Goal: Task Accomplishment & Management: Use online tool/utility

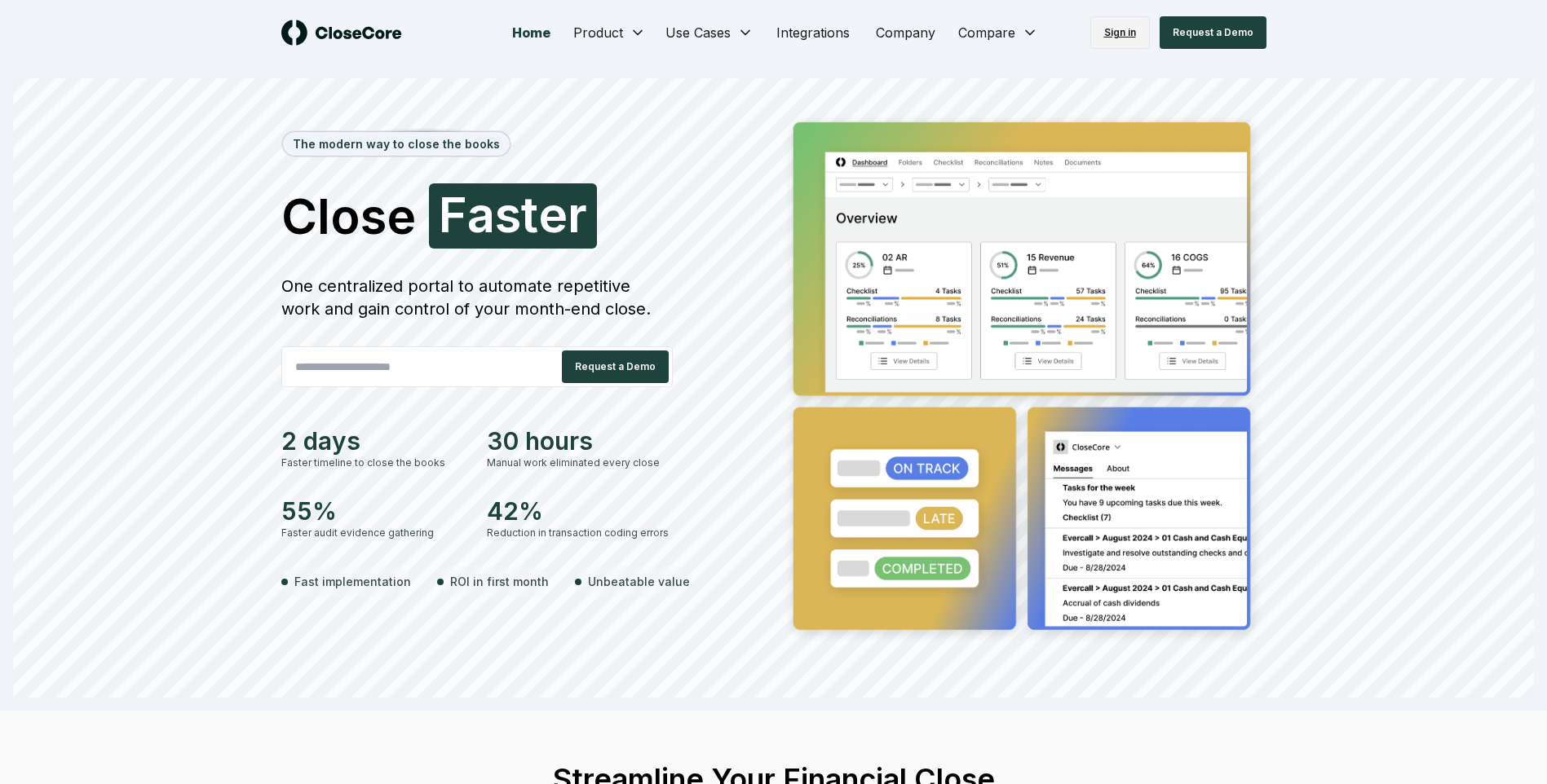
click at [1119, 33] on link "Sign in" at bounding box center [1120, 33] width 60 height 33
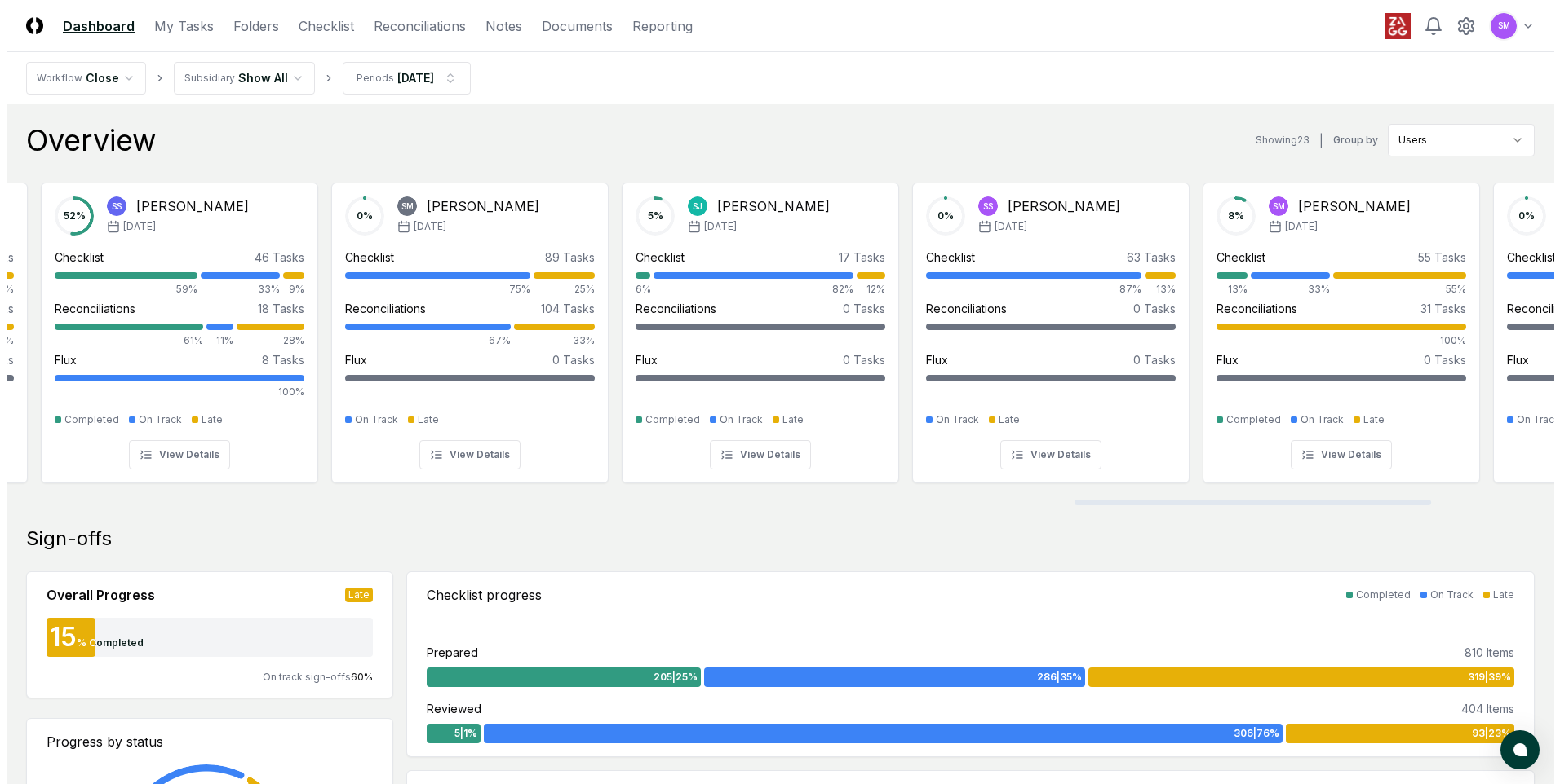
scroll to position [0, 4628]
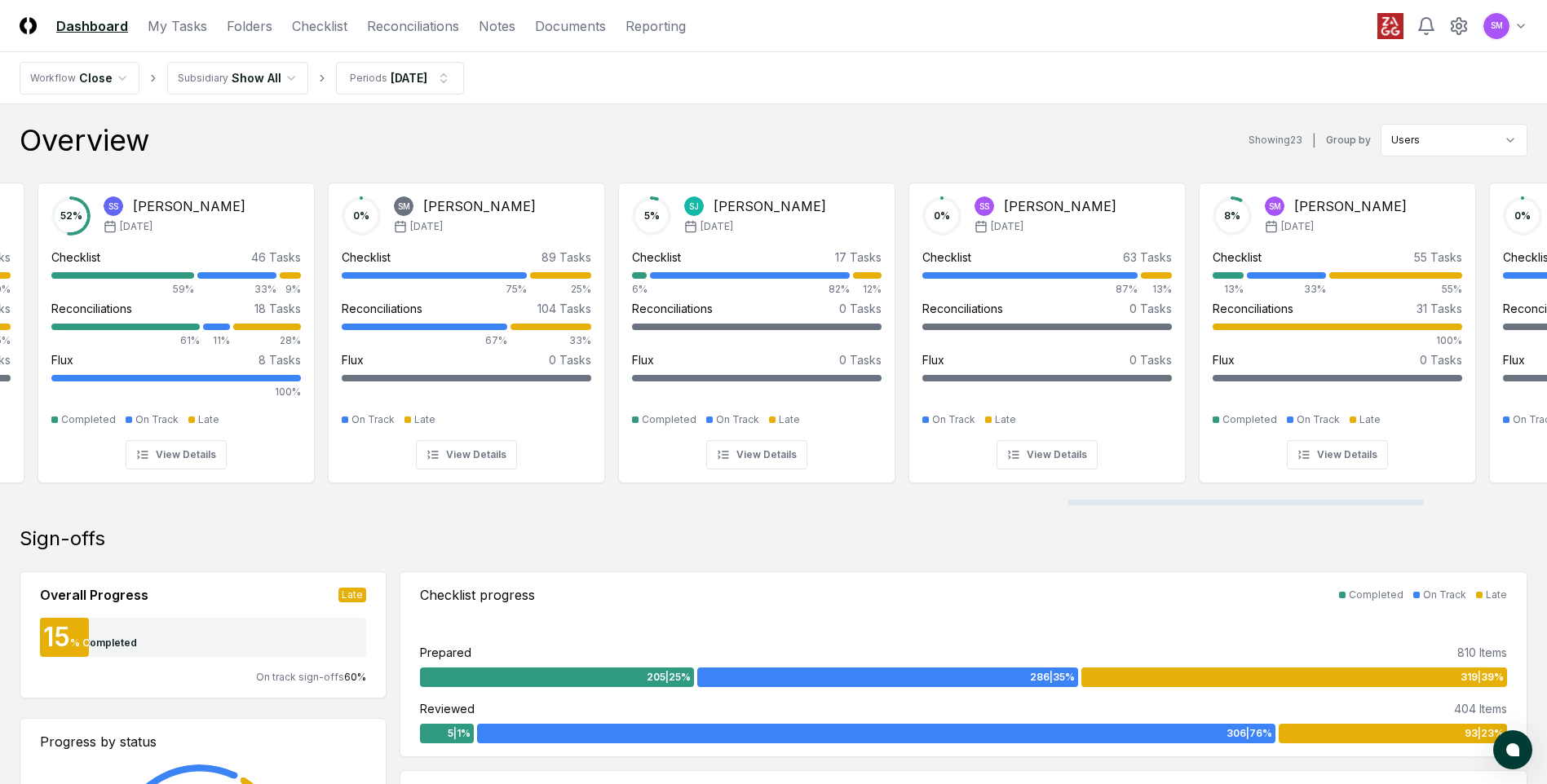
drag, startPoint x: 298, startPoint y: 502, endPoint x: 1365, endPoint y: 503, distance: 1067.0
click at [1365, 503] on div at bounding box center [1245, 502] width 356 height 6
click at [334, 23] on link "Checklist" at bounding box center [319, 26] width 55 height 19
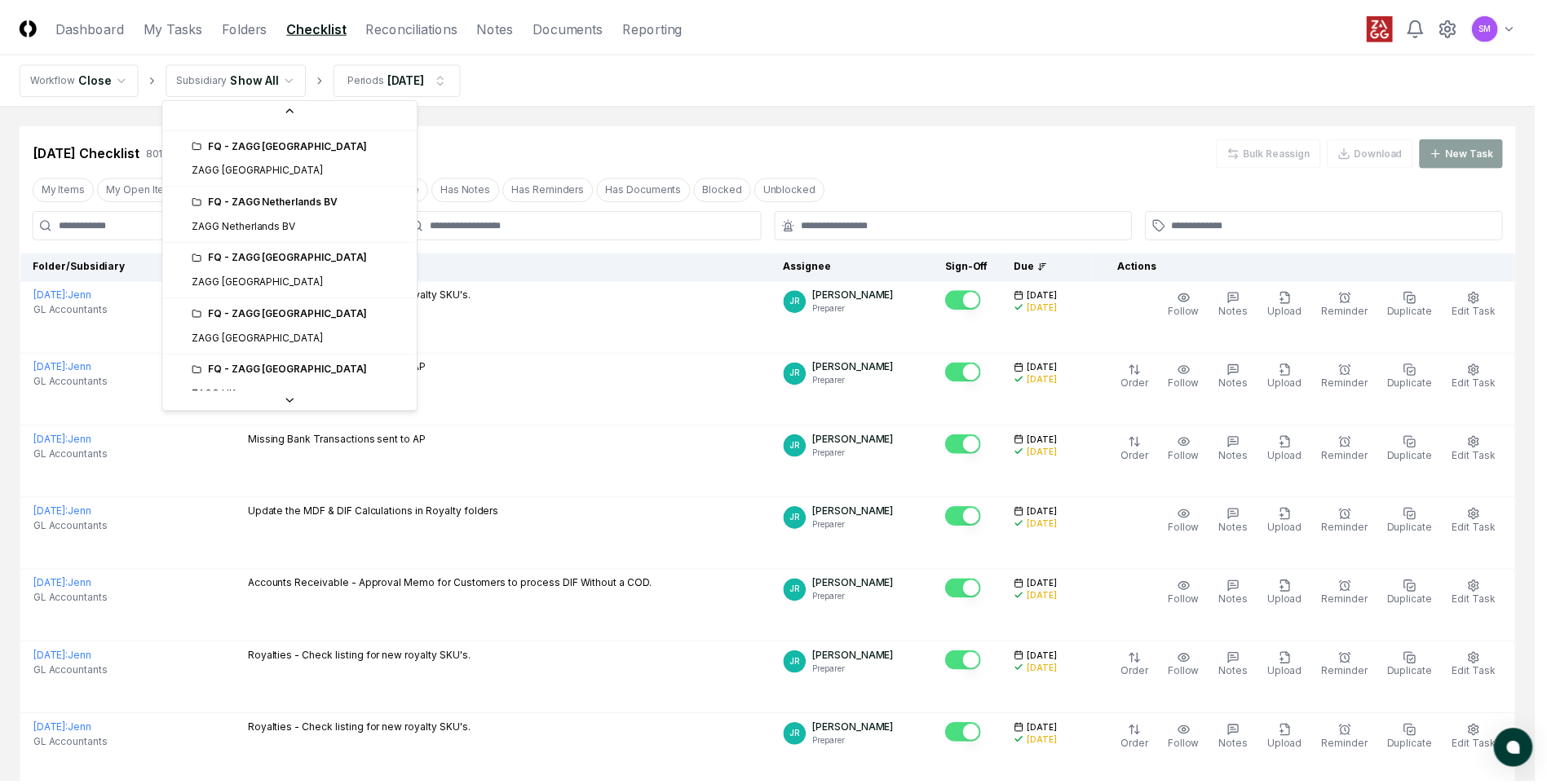
scroll to position [663, 0]
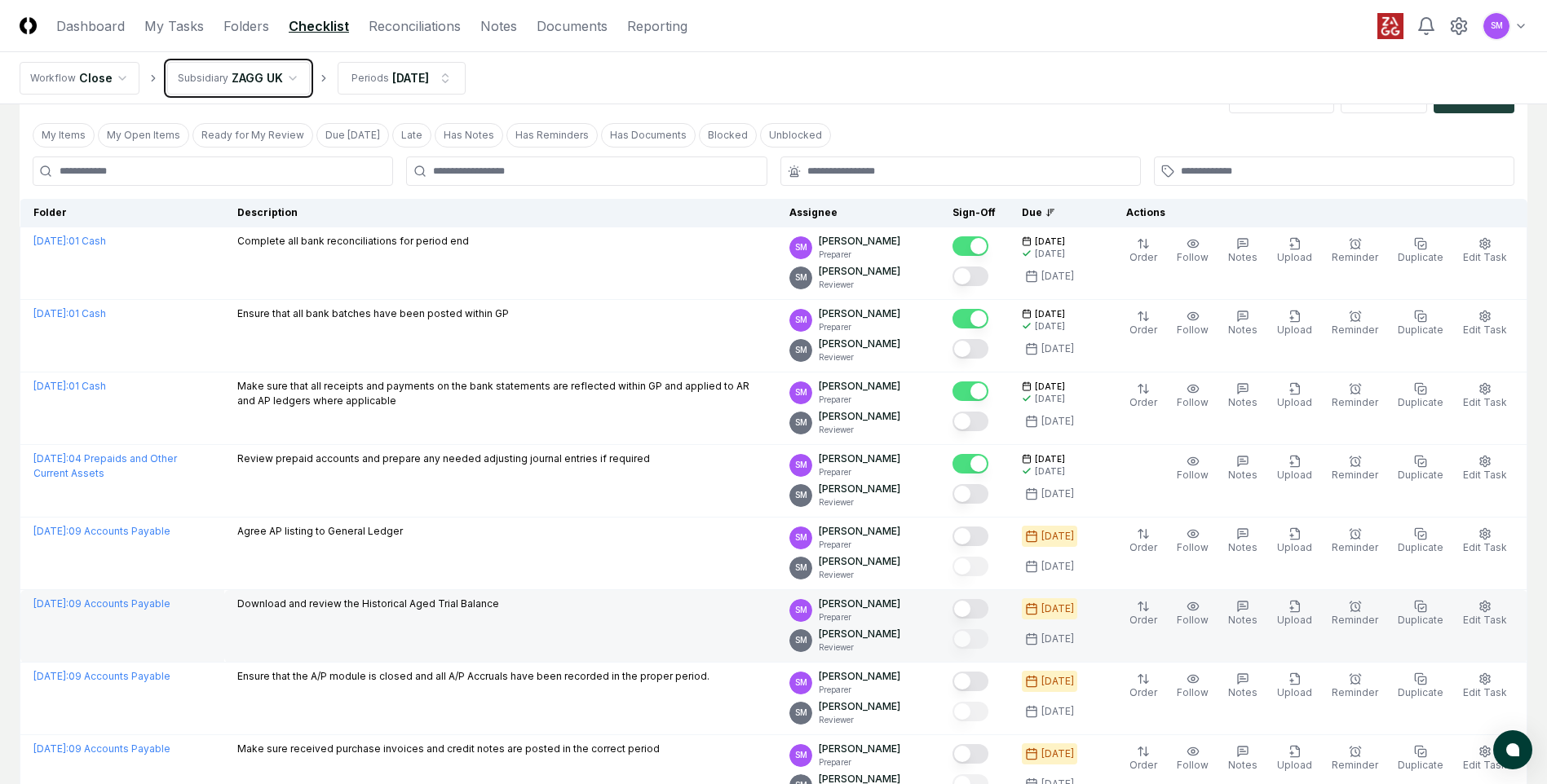
scroll to position [82, 0]
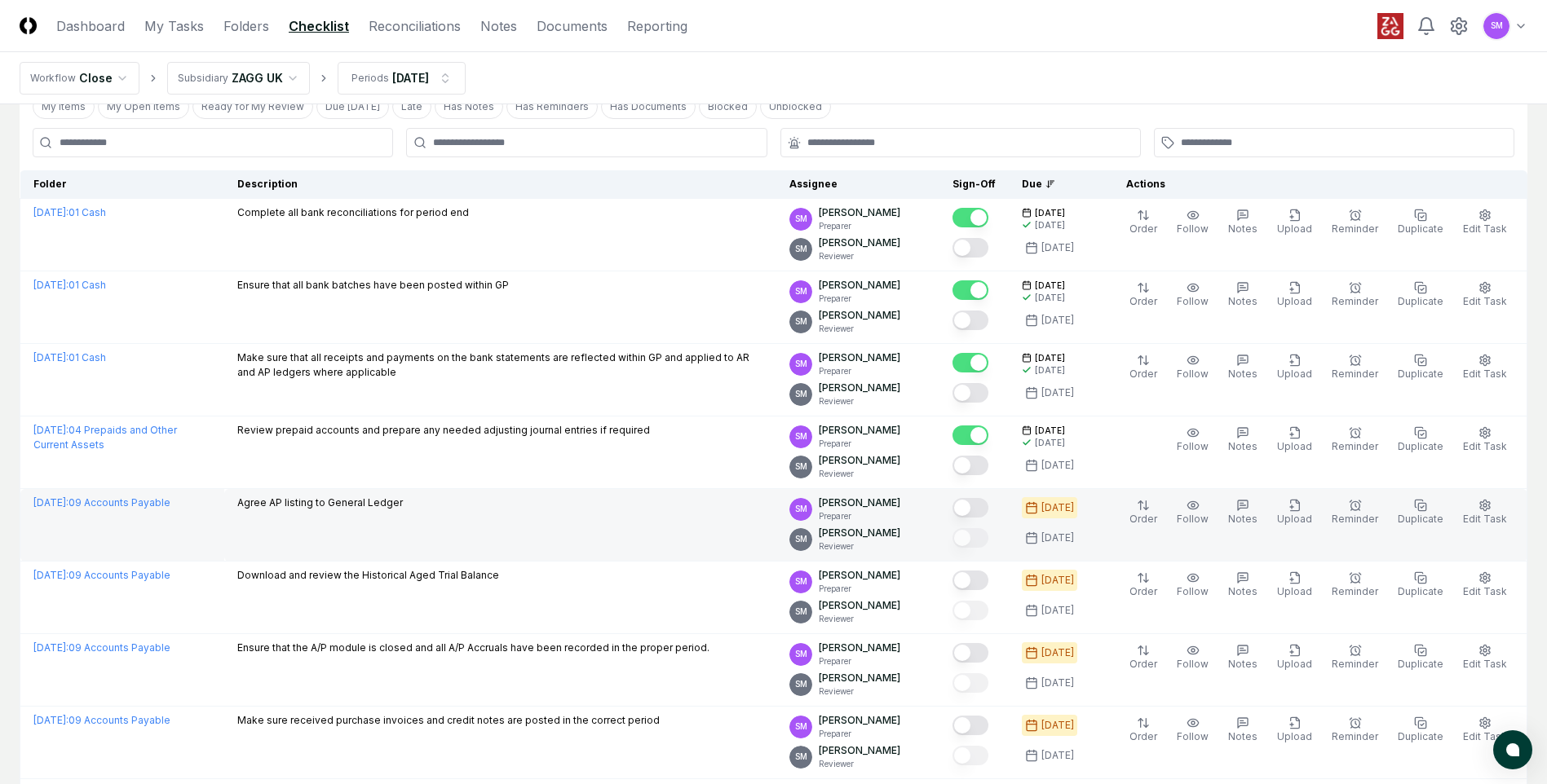
click at [989, 512] on button "Mark complete" at bounding box center [970, 508] width 36 height 19
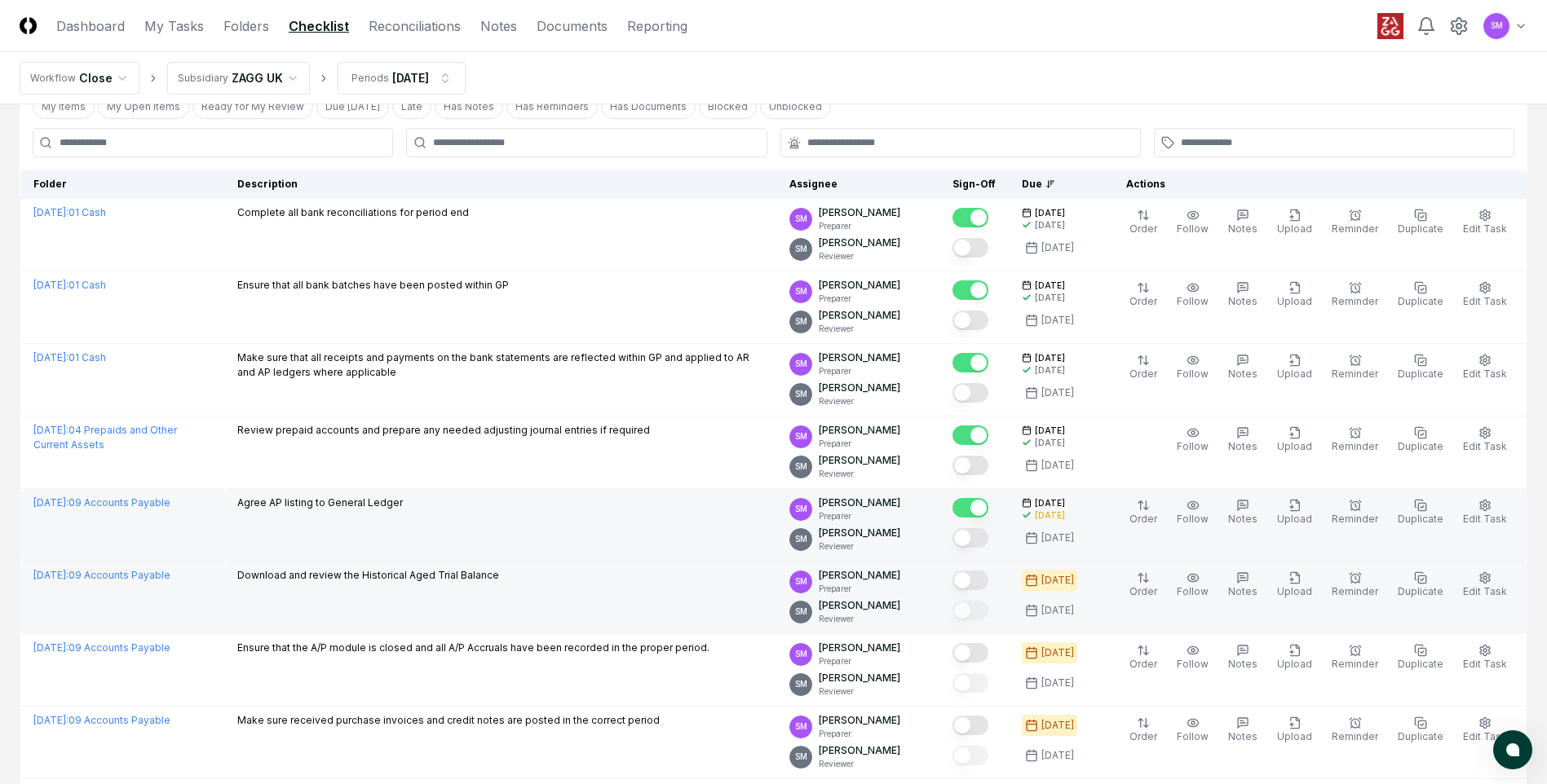
click at [987, 580] on button "Mark complete" at bounding box center [970, 581] width 36 height 19
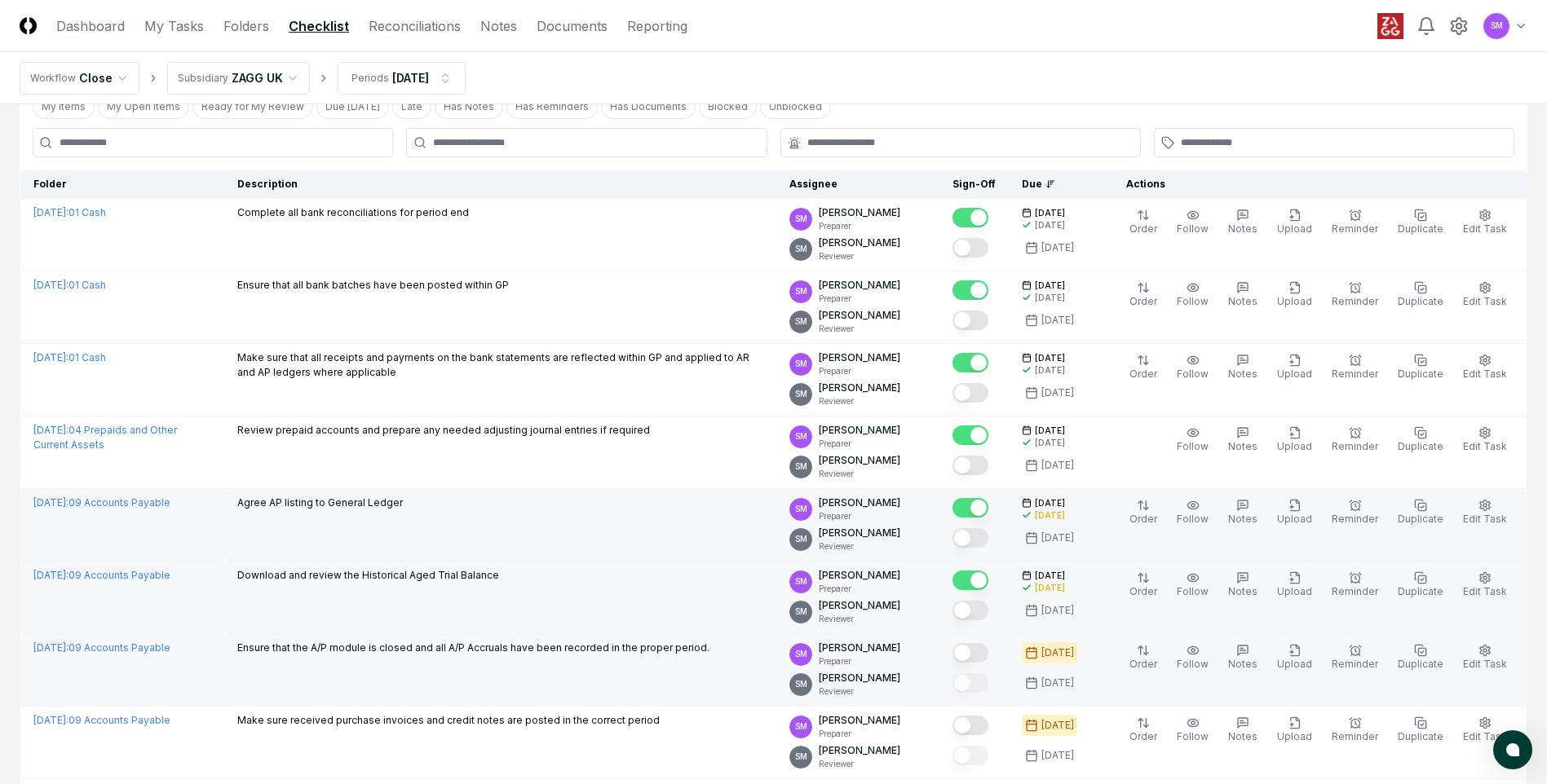
click at [989, 649] on button "Mark complete" at bounding box center [970, 653] width 36 height 19
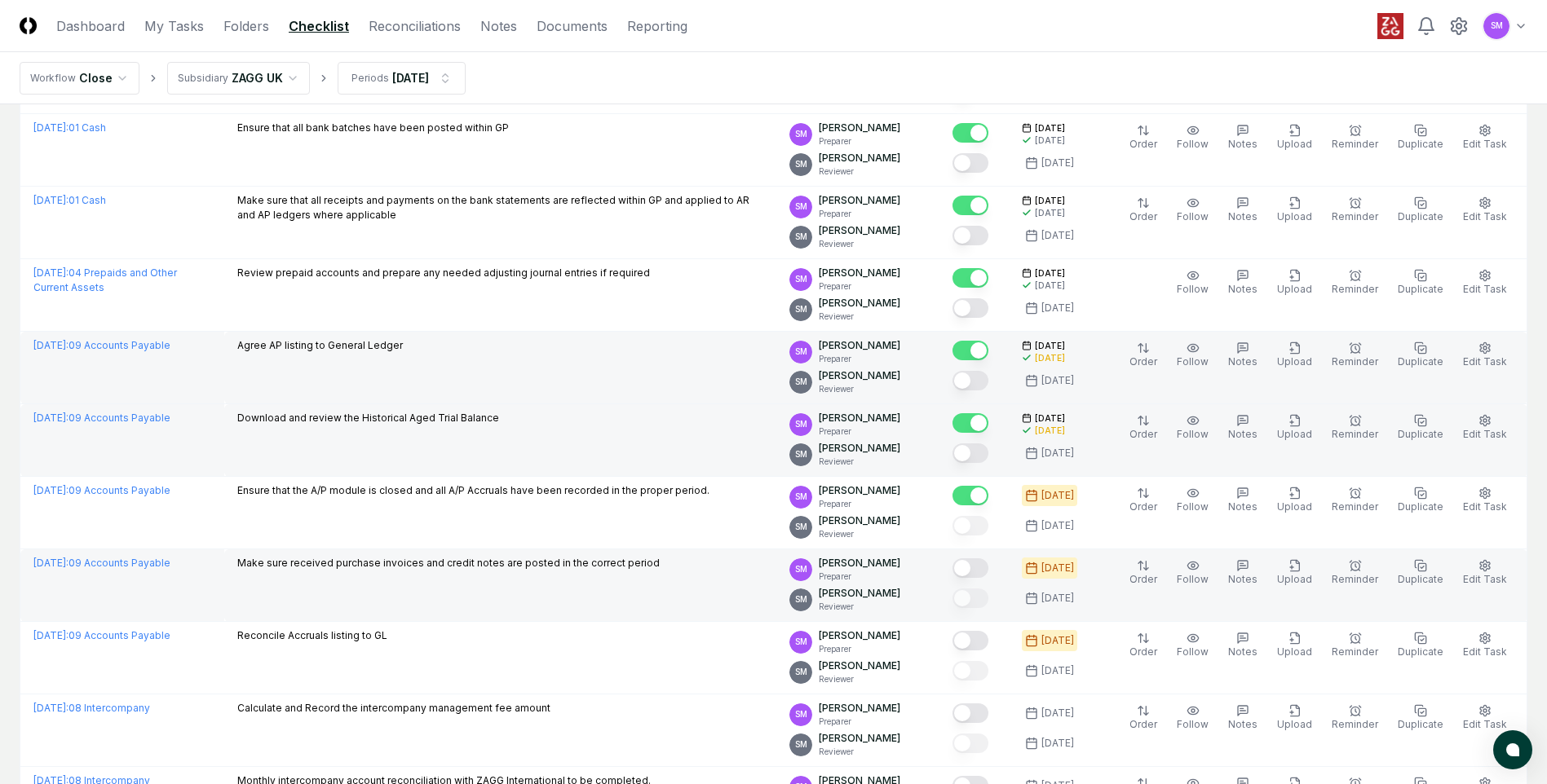
scroll to position [245, 0]
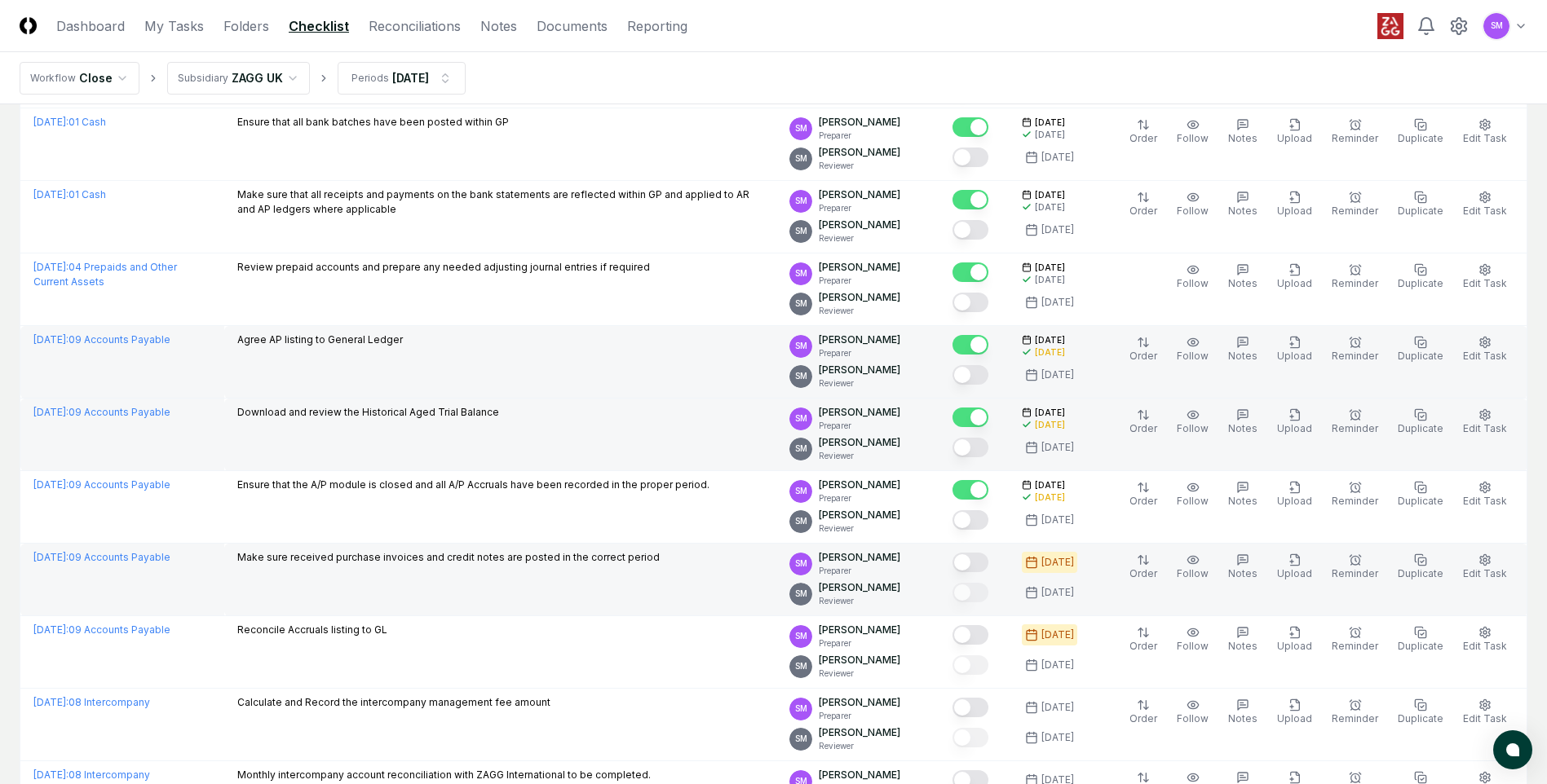
click at [974, 568] on button "Mark complete" at bounding box center [970, 562] width 36 height 19
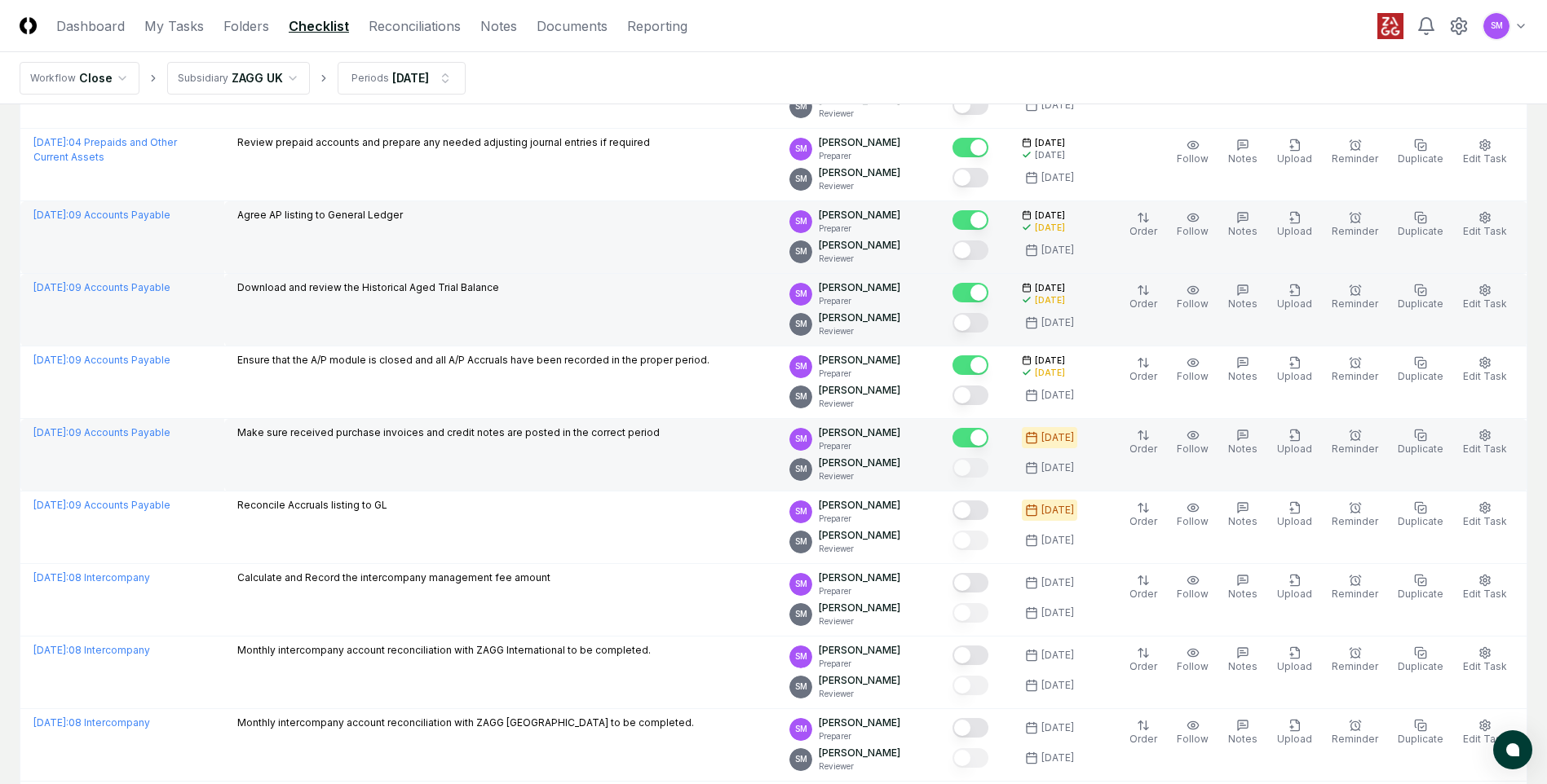
scroll to position [408, 0]
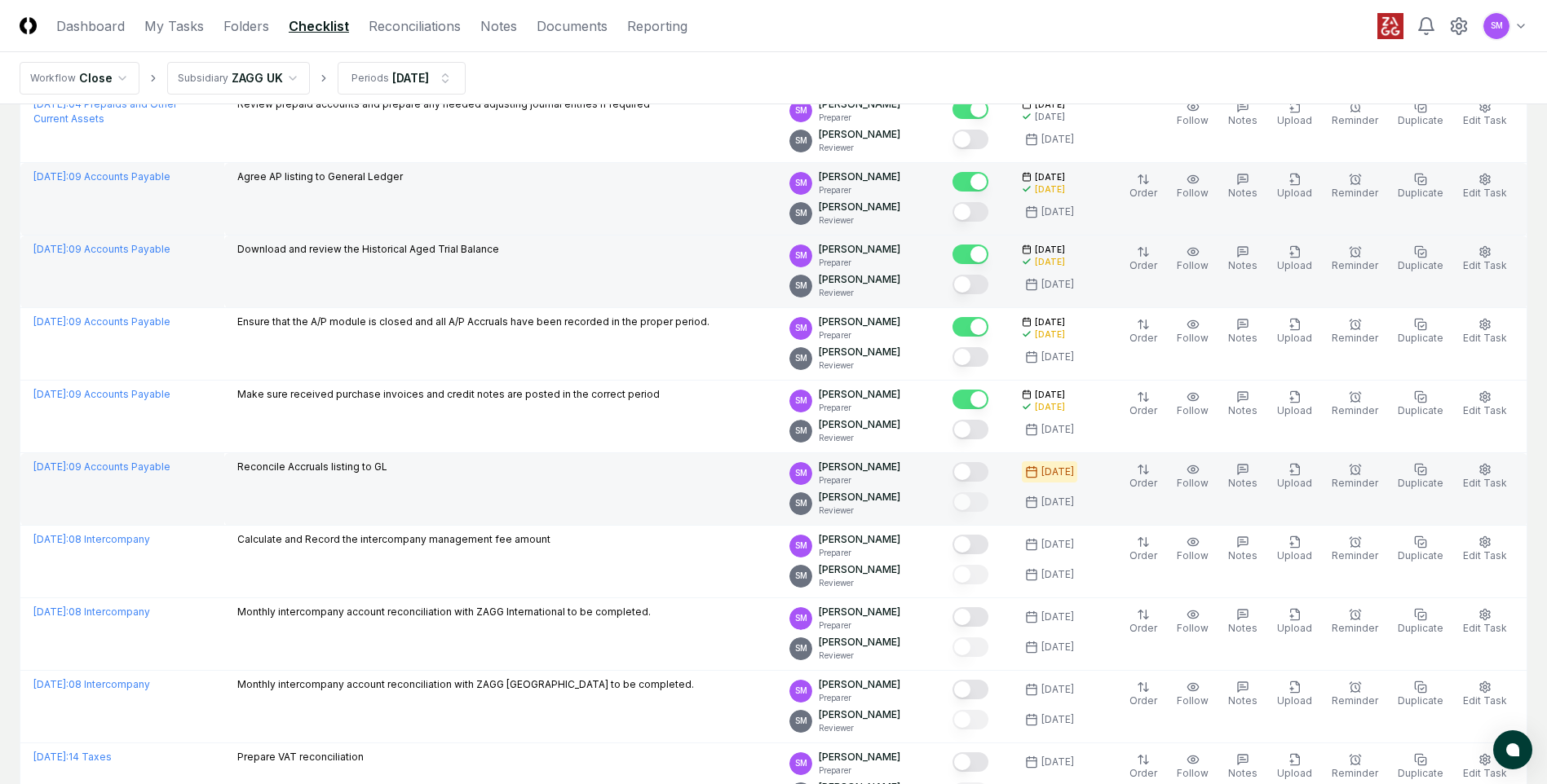
click at [983, 467] on button "Mark complete" at bounding box center [970, 472] width 36 height 19
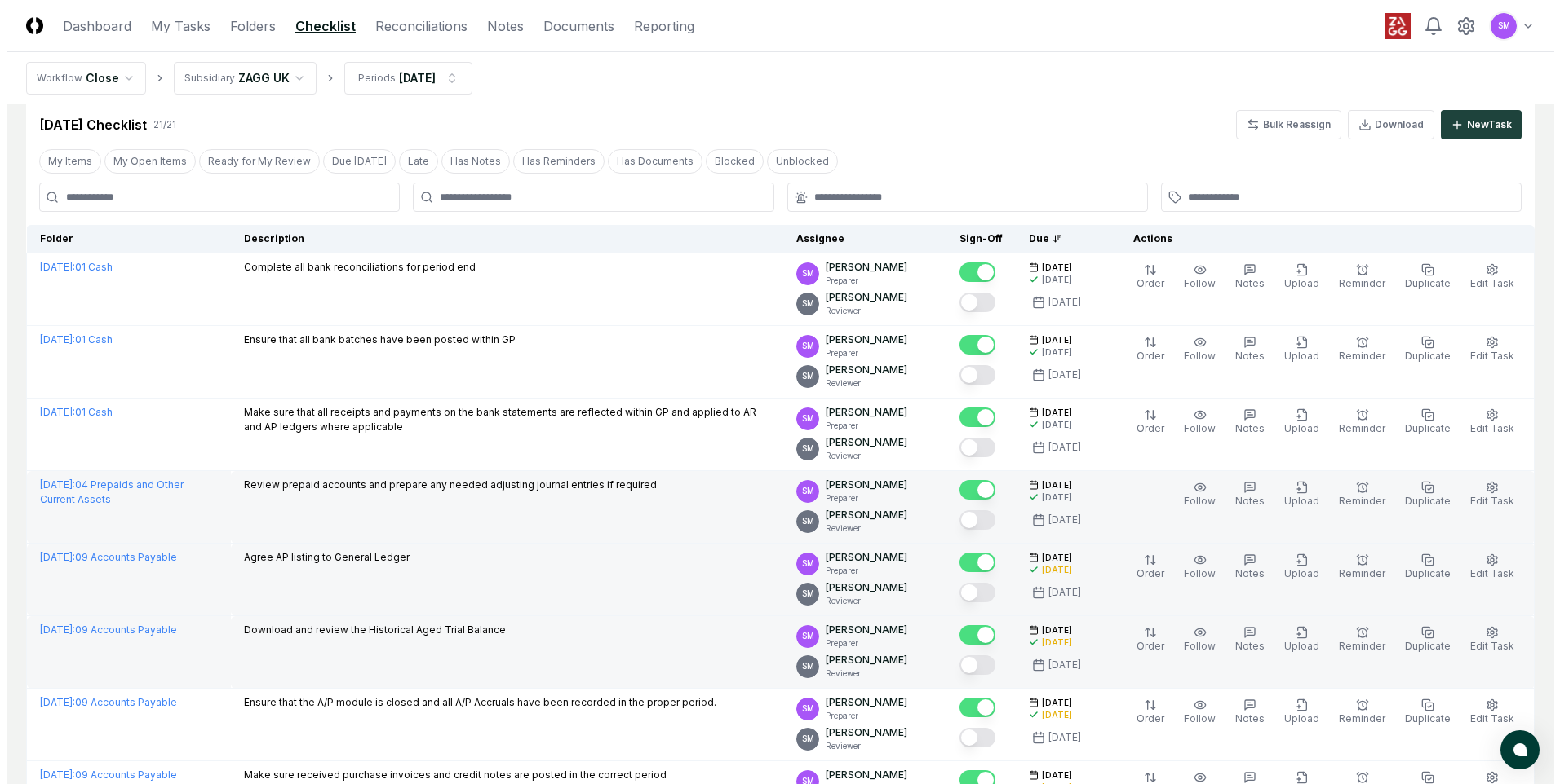
scroll to position [0, 0]
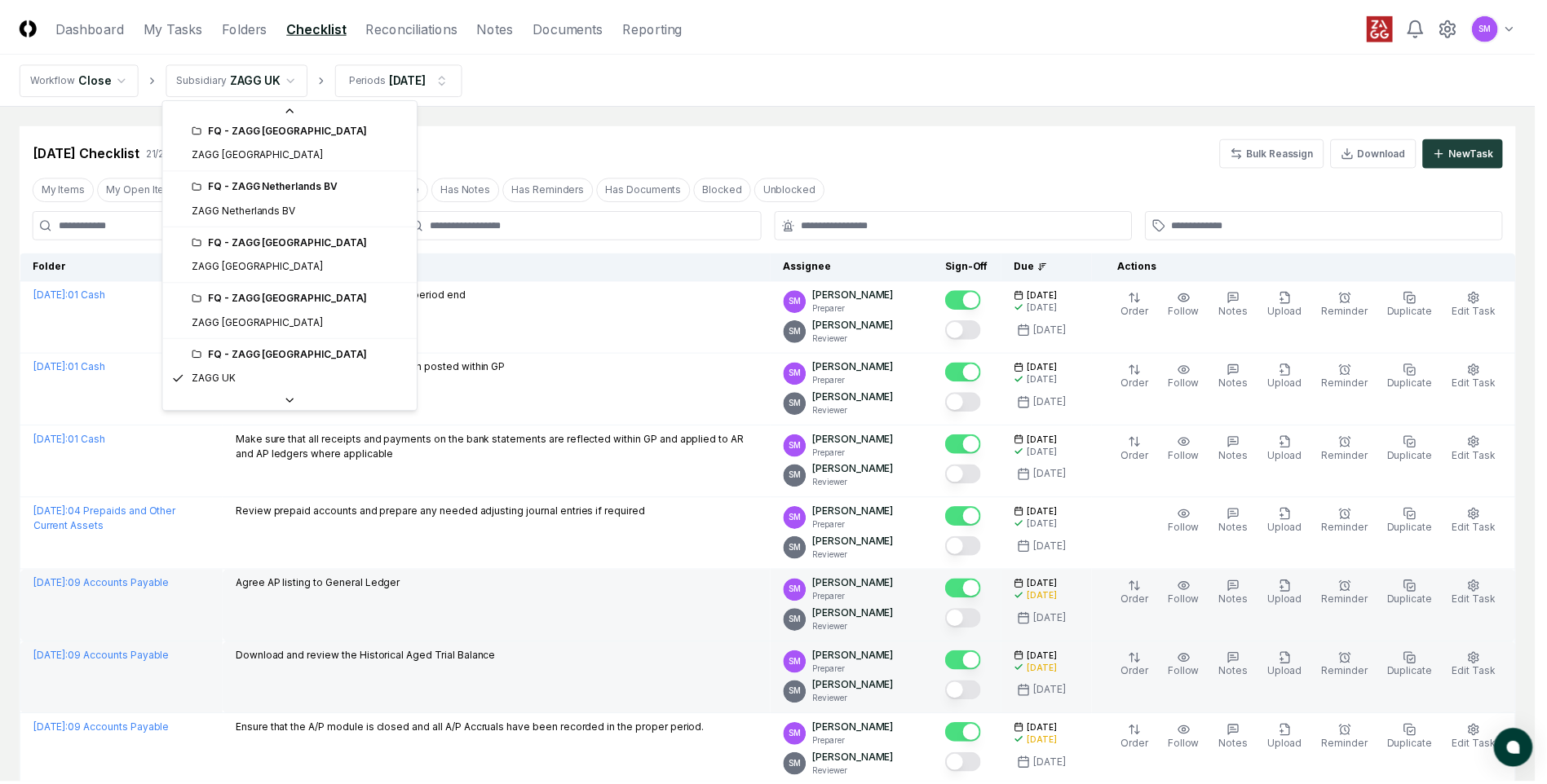
scroll to position [656, 0]
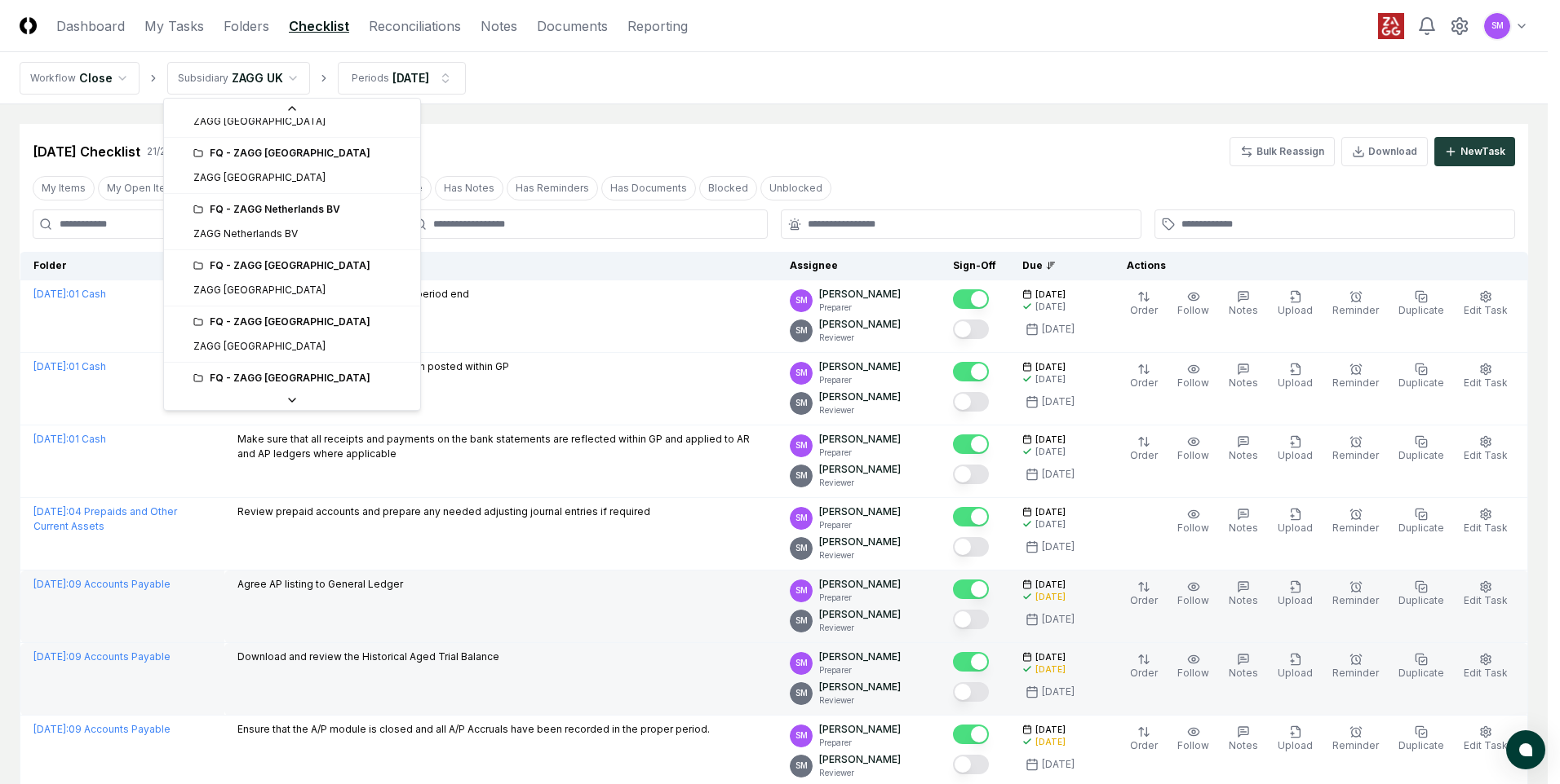
click at [281, 155] on div "FQ - ZAGG Middle East" at bounding box center [301, 152] width 217 height 14
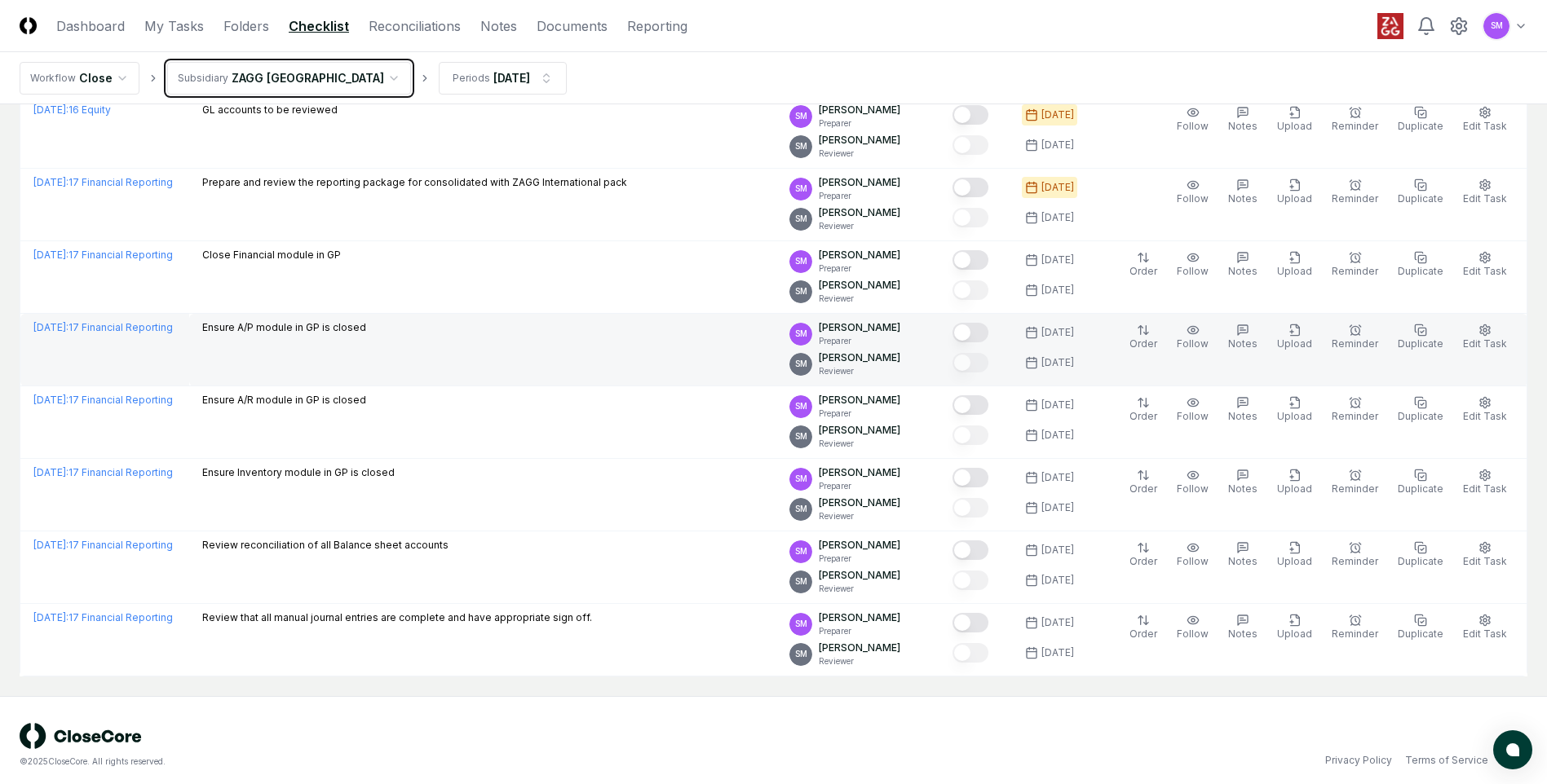
scroll to position [1863, 0]
